Goal: Entertainment & Leisure: Browse casually

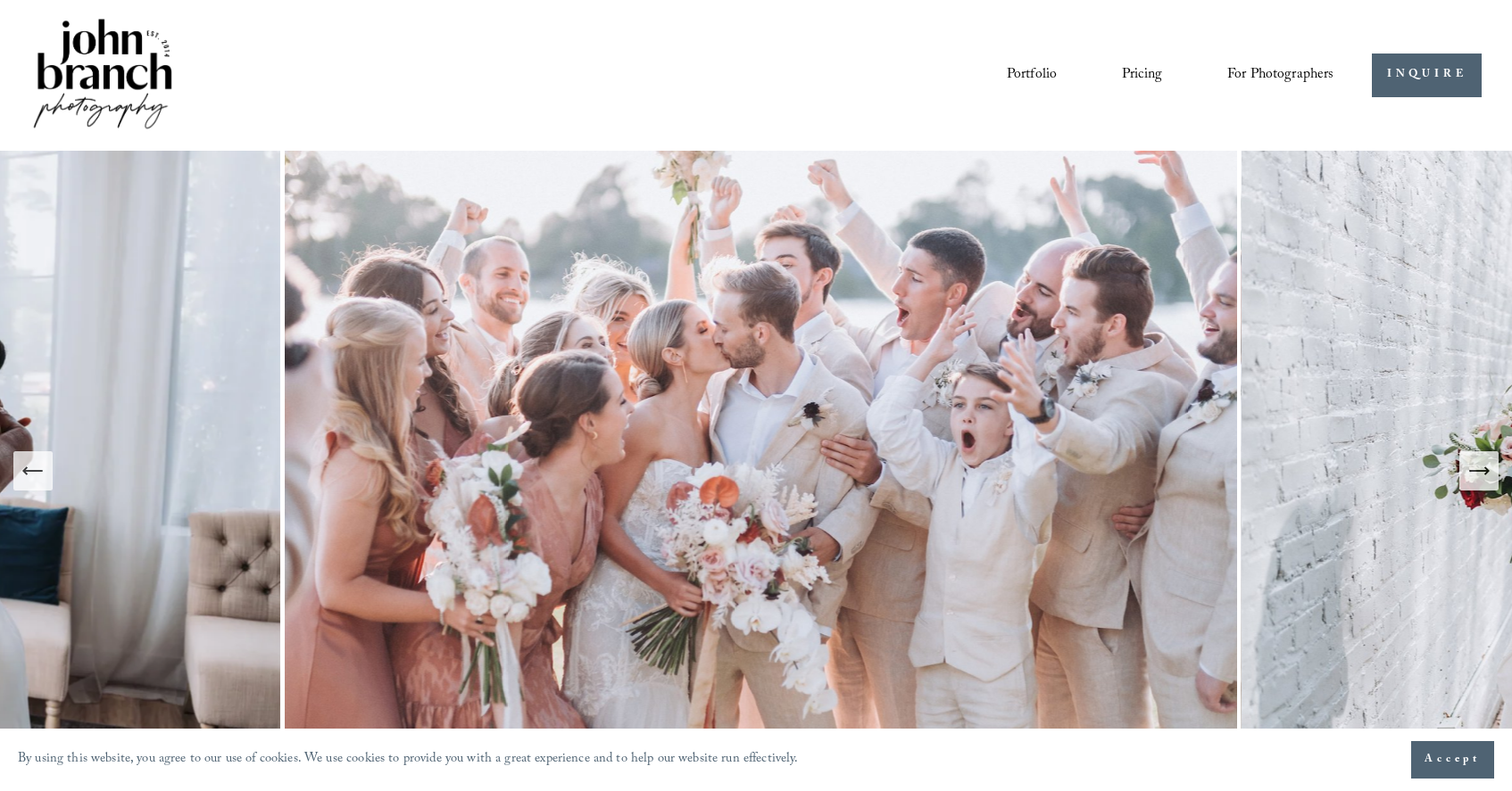
click at [1024, 69] on link "Portfolio" at bounding box center [1032, 74] width 50 height 30
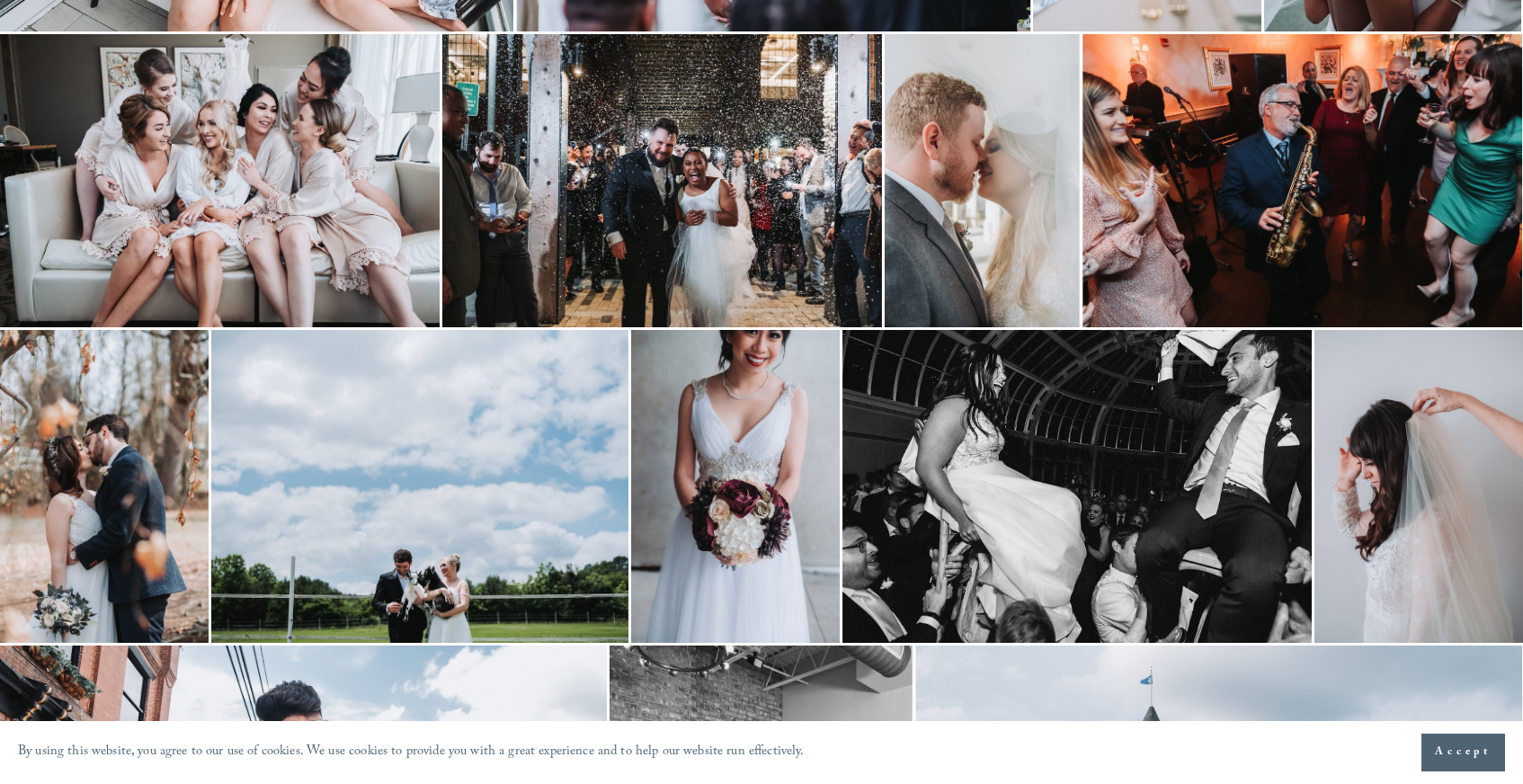
scroll to position [1115, 0]
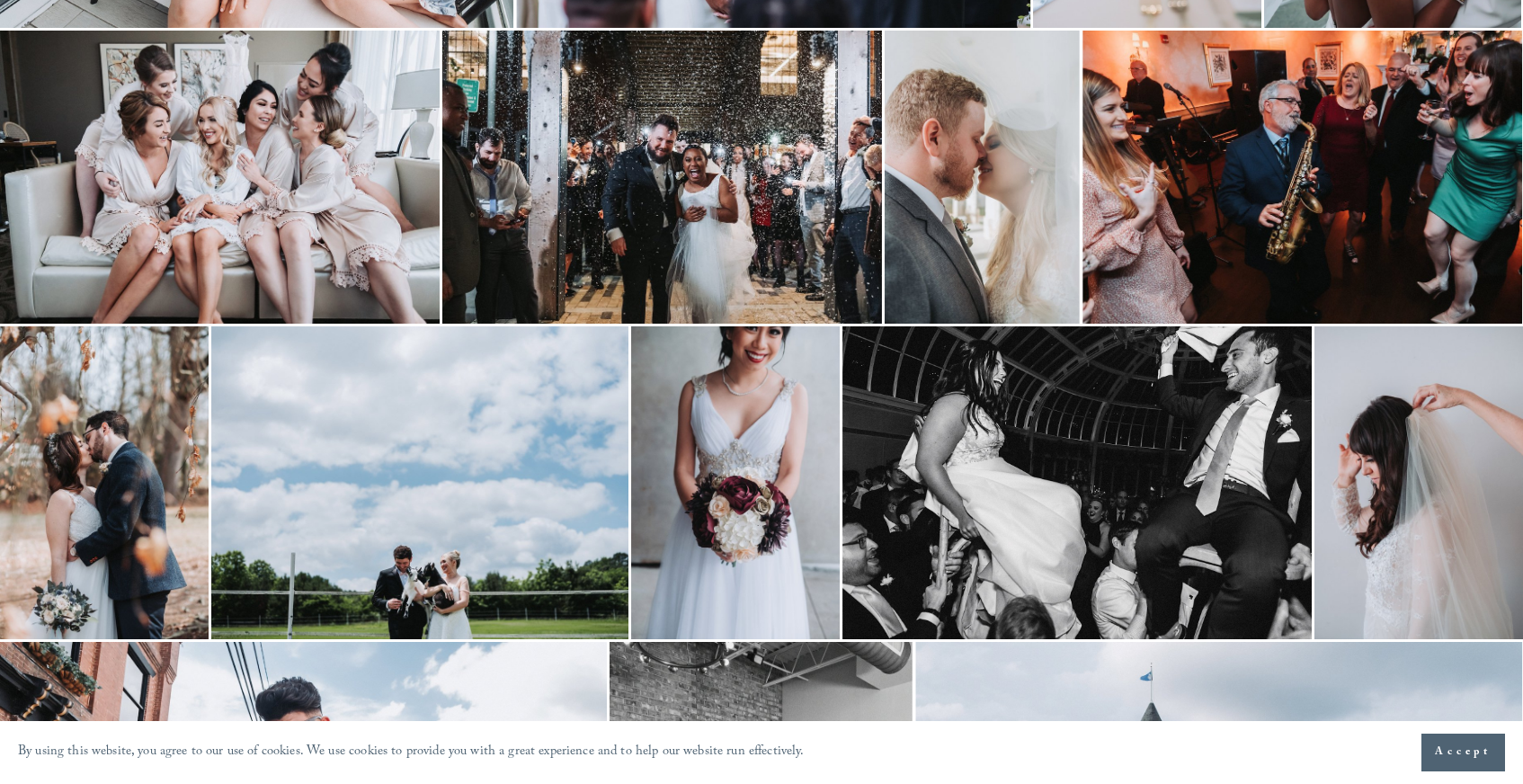
click at [698, 181] on img at bounding box center [663, 176] width 440 height 293
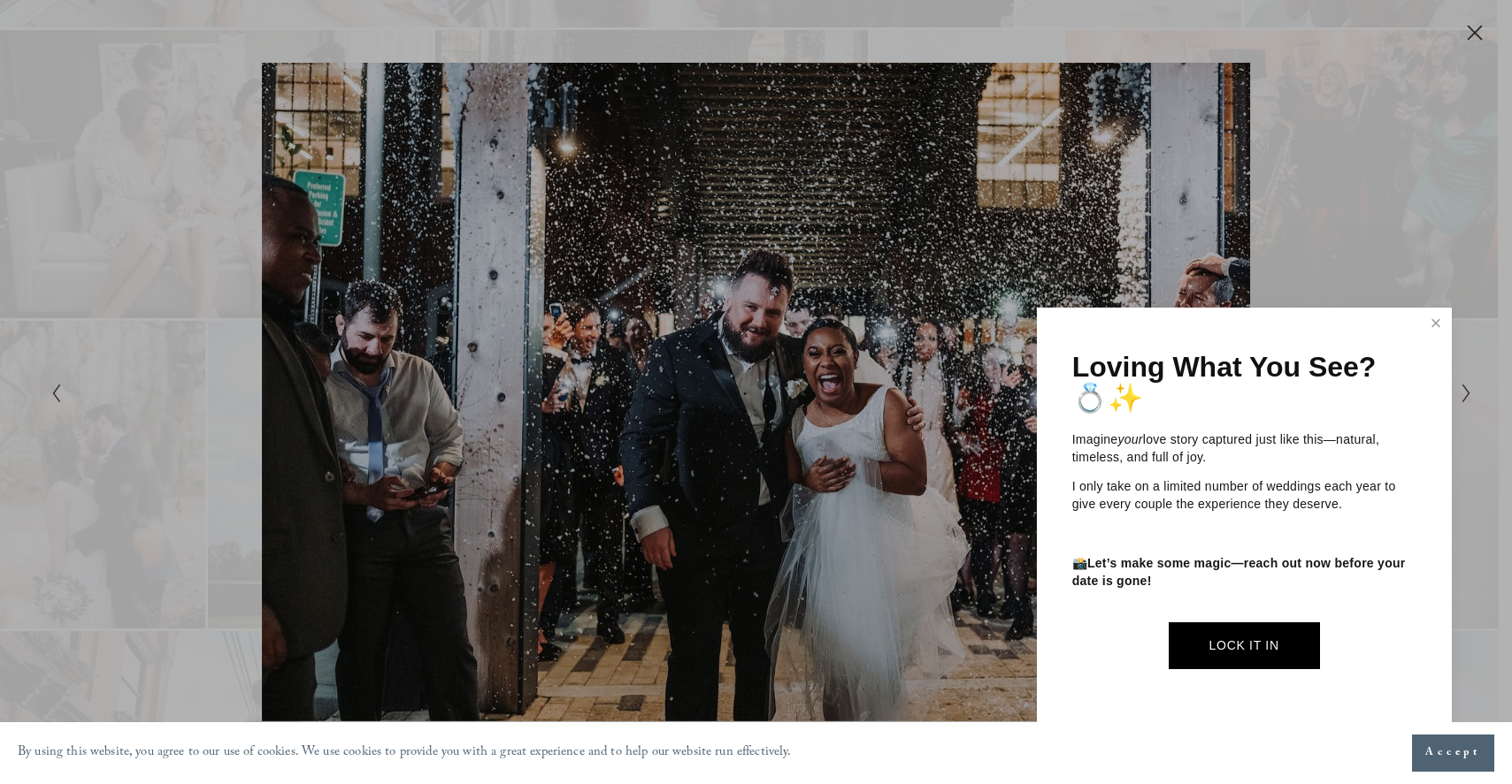
click at [1461, 746] on span "Accept" at bounding box center [1453, 753] width 56 height 17
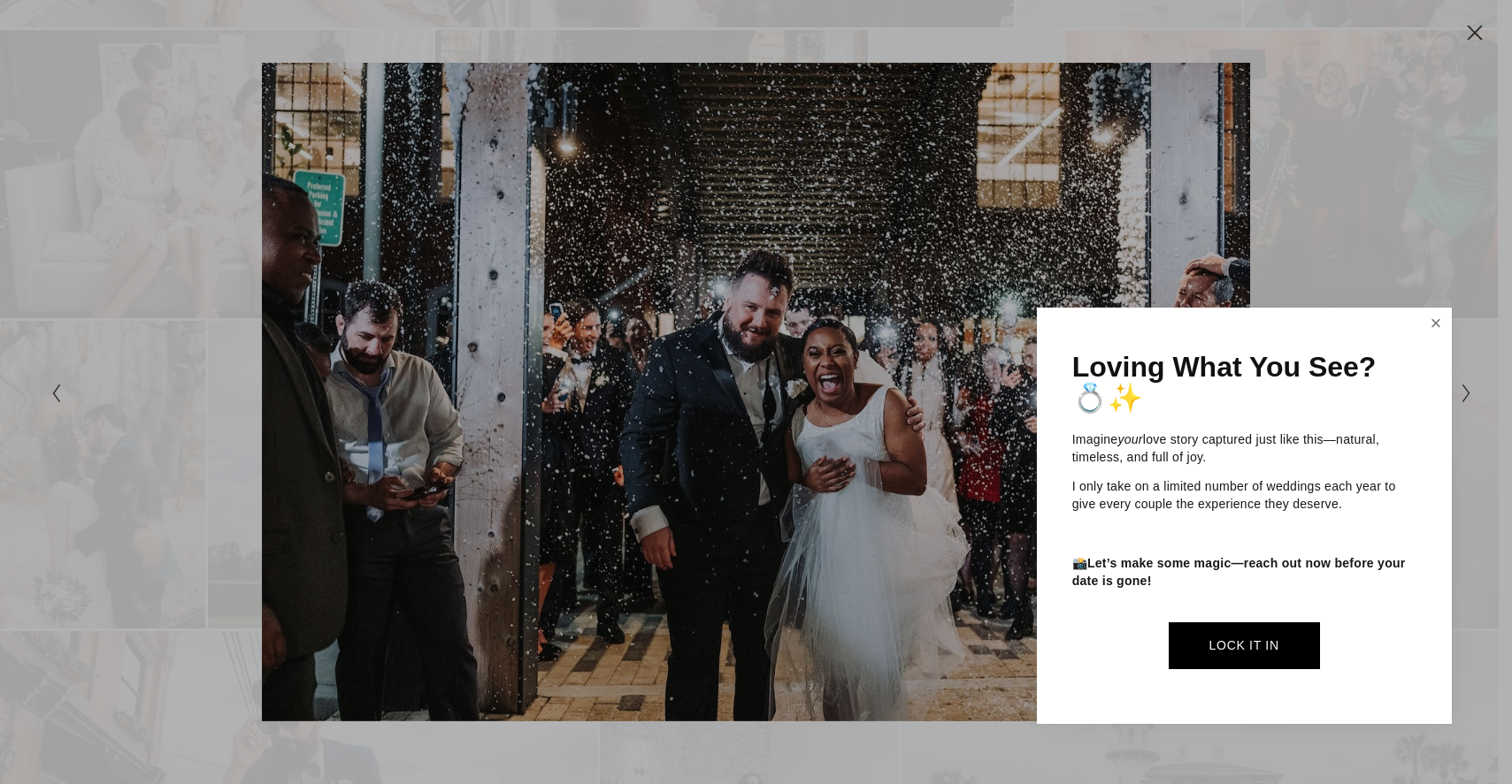
click at [1433, 325] on link "Close" at bounding box center [1436, 325] width 27 height 29
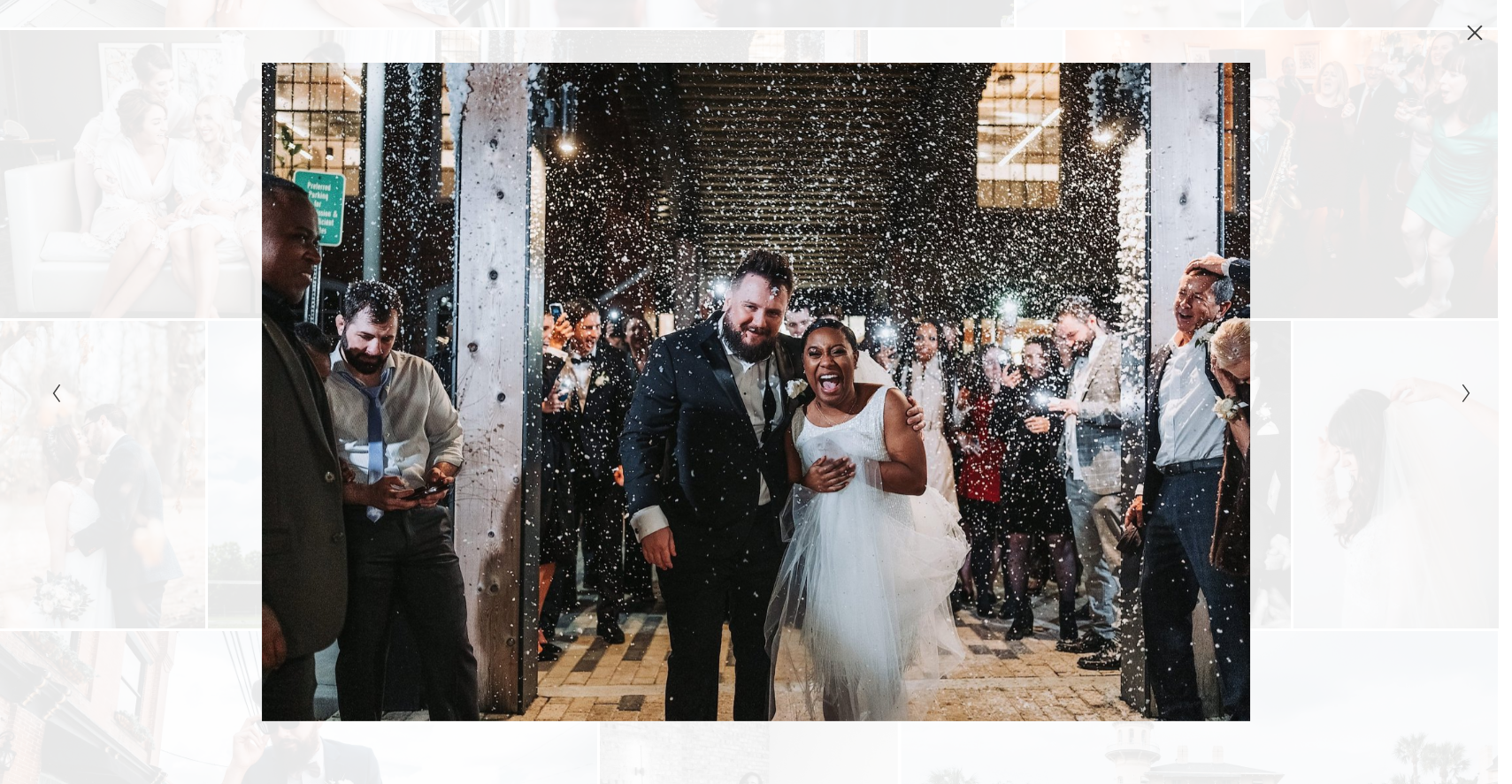
click at [1469, 19] on div "Gallery" at bounding box center [756, 21] width 1512 height 42
click at [1476, 21] on div "Gallery" at bounding box center [756, 21] width 1512 height 42
click at [1476, 24] on icon "Close" at bounding box center [1475, 33] width 17 height 17
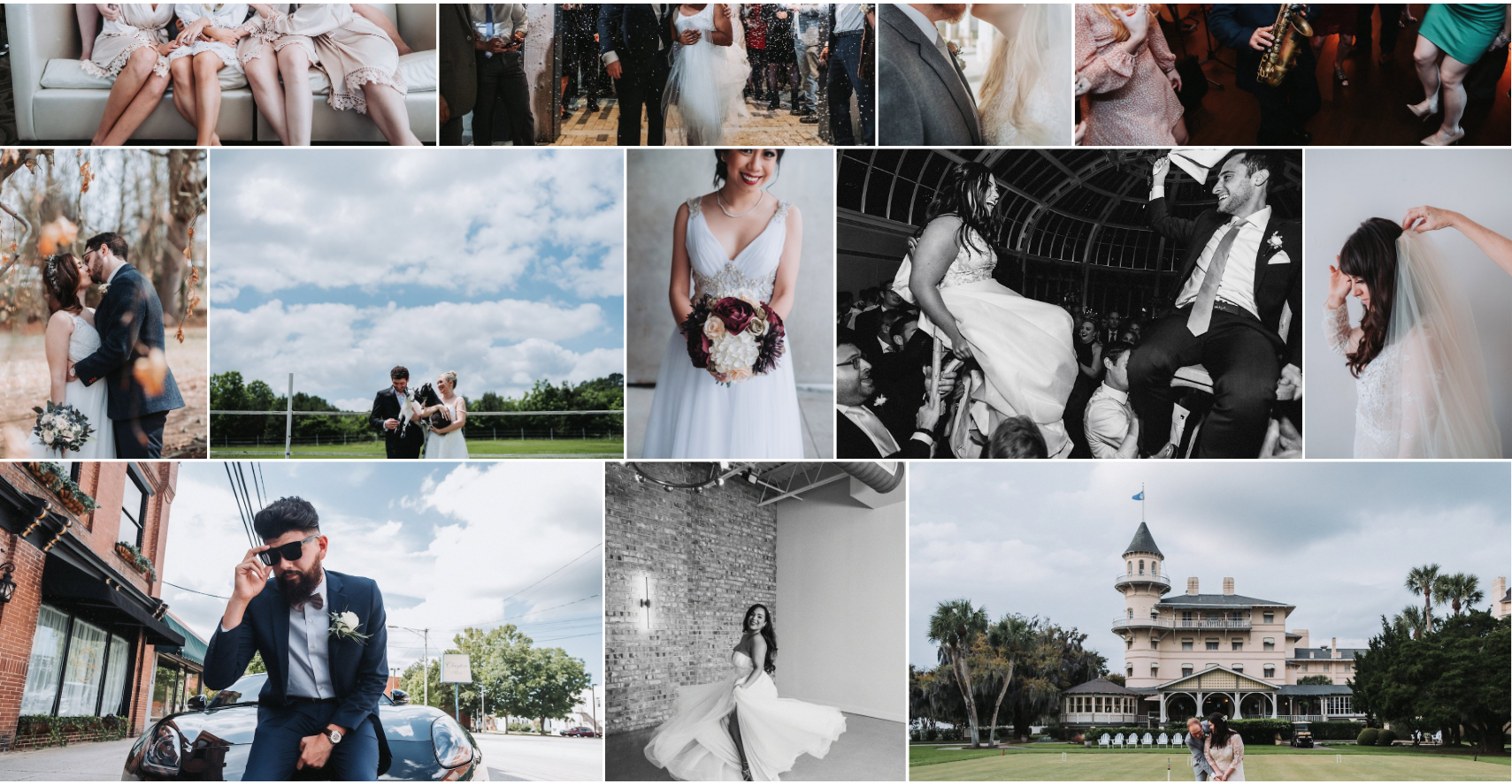
scroll to position [2185, 0]
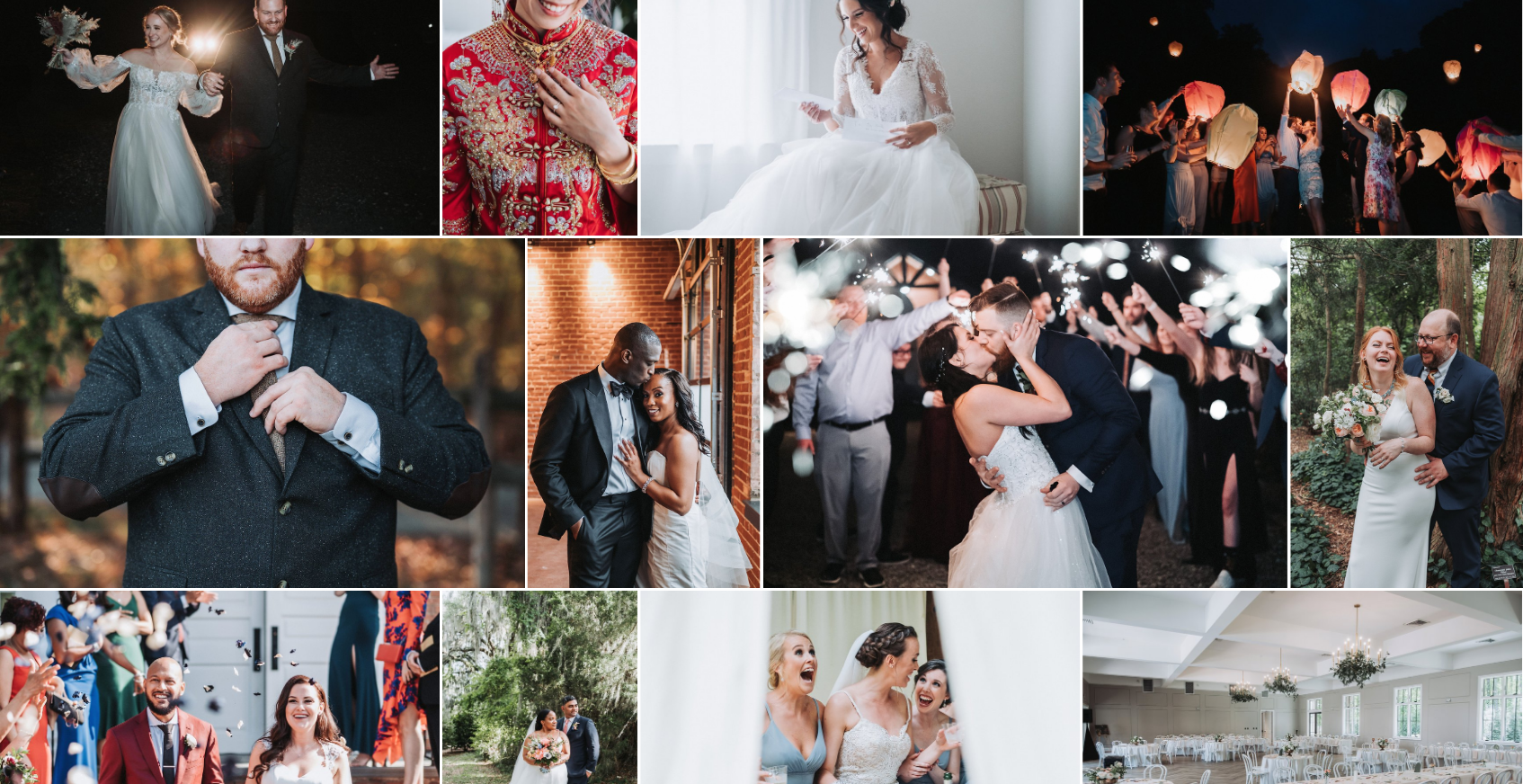
click at [711, 454] on img at bounding box center [643, 412] width 233 height 349
